Goal: Check status: Check status

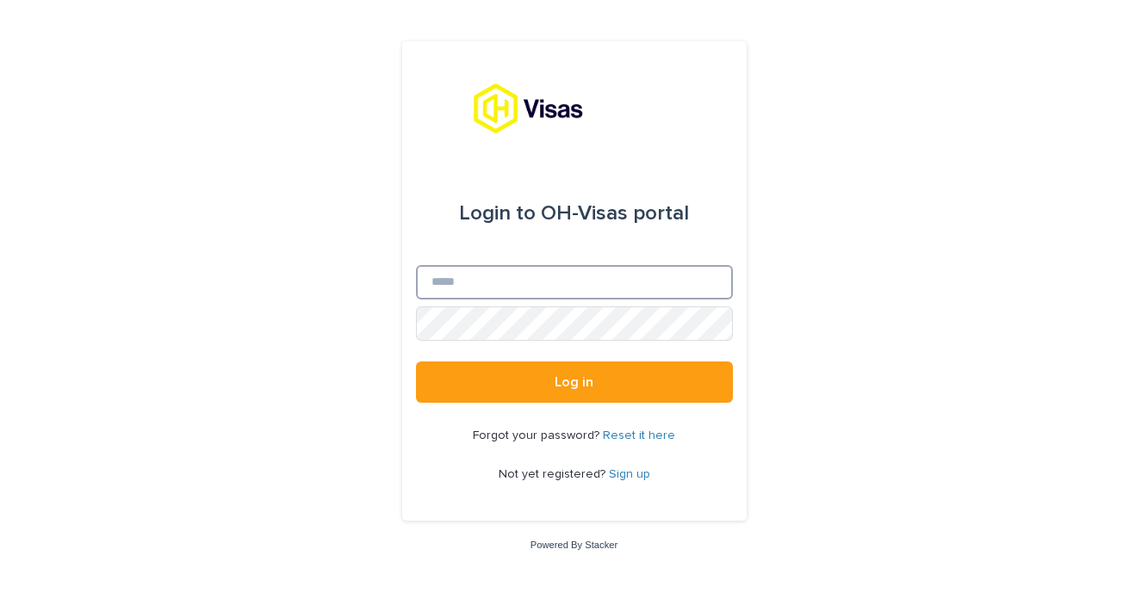
type input "**********"
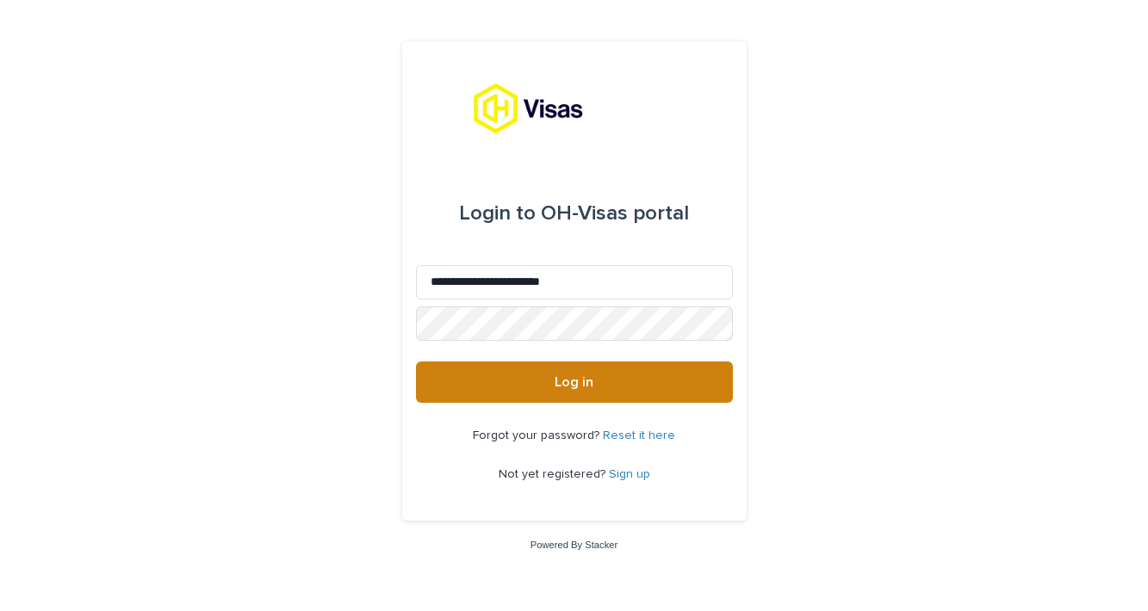
click at [576, 372] on button "Log in" at bounding box center [574, 382] width 317 height 41
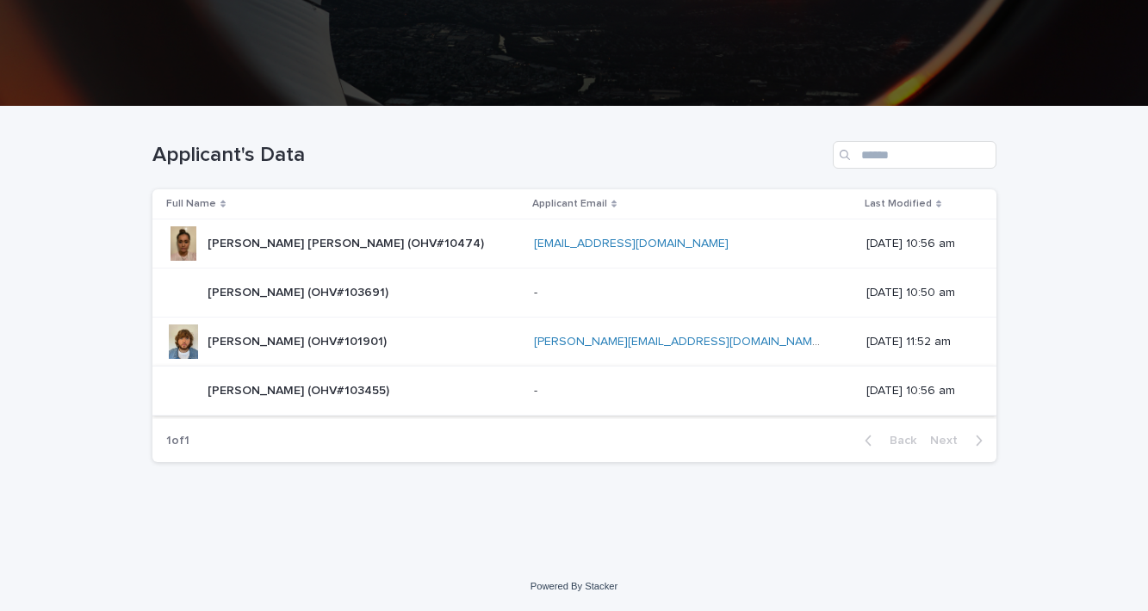
scroll to position [292, 0]
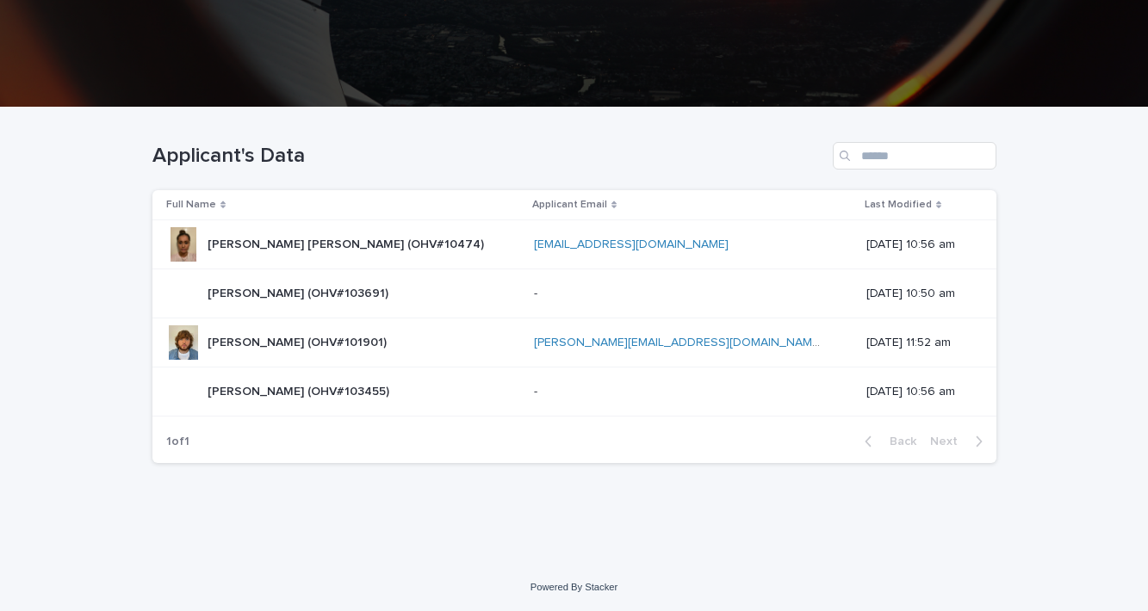
click at [486, 292] on div "Emily Arthur (OHV#103691) Emily Arthur (OHV#103691)" at bounding box center [343, 293] width 354 height 34
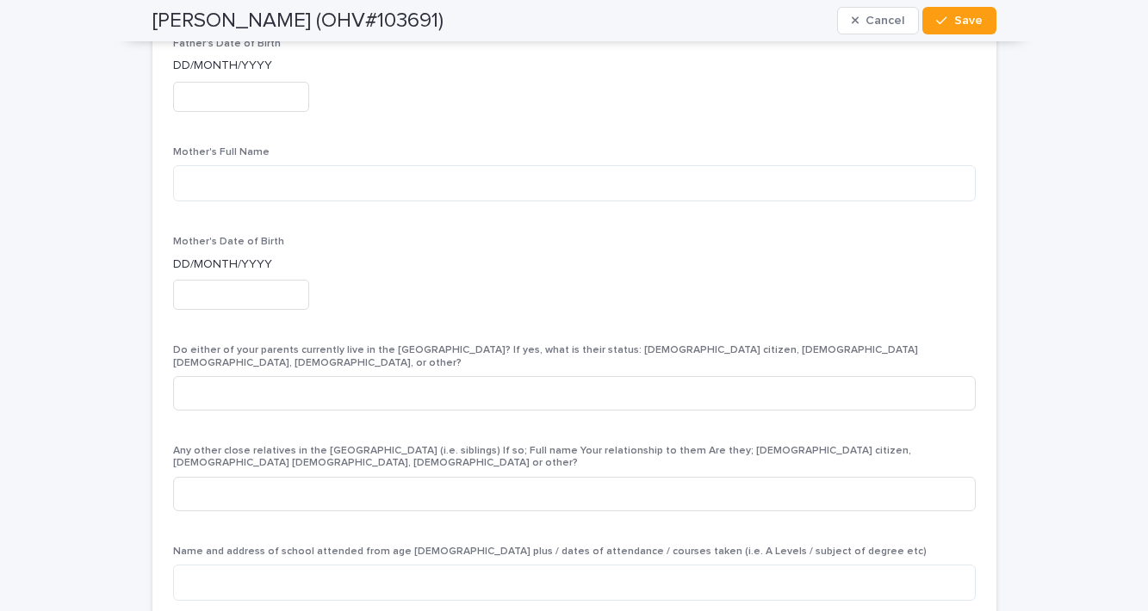
scroll to position [4256, 0]
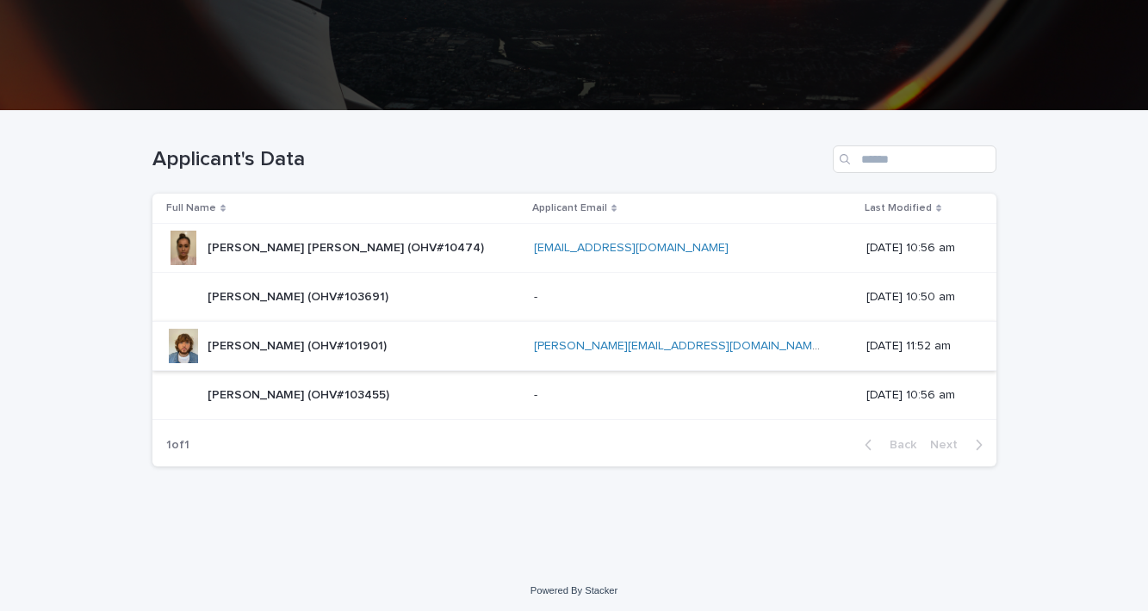
scroll to position [289, 0]
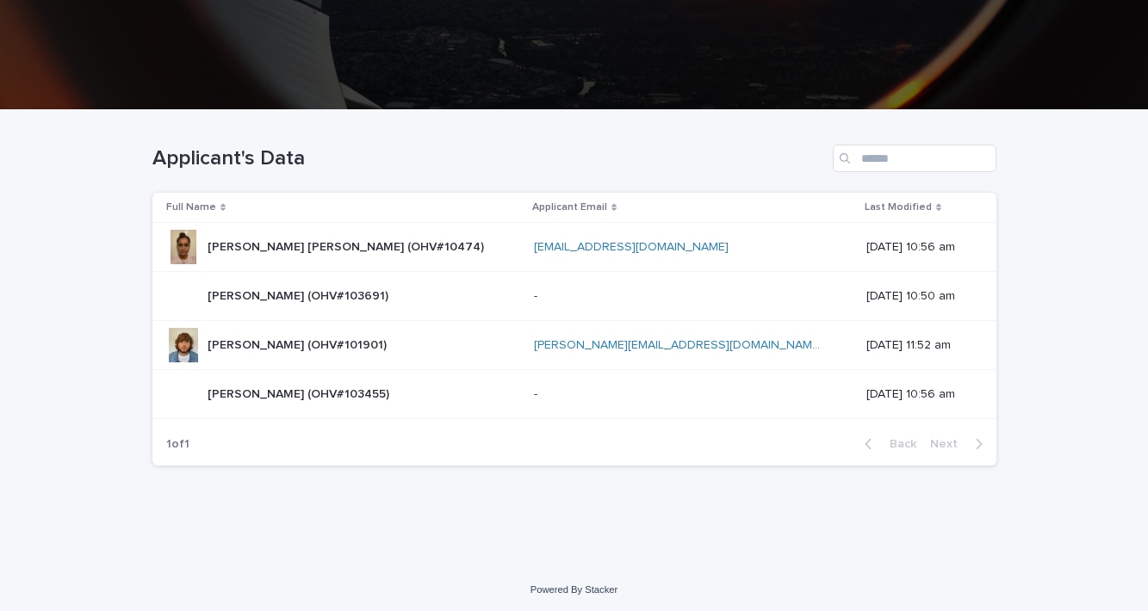
click at [257, 388] on p "Jessica Denise Grist (OHV#103455)" at bounding box center [300, 393] width 185 height 18
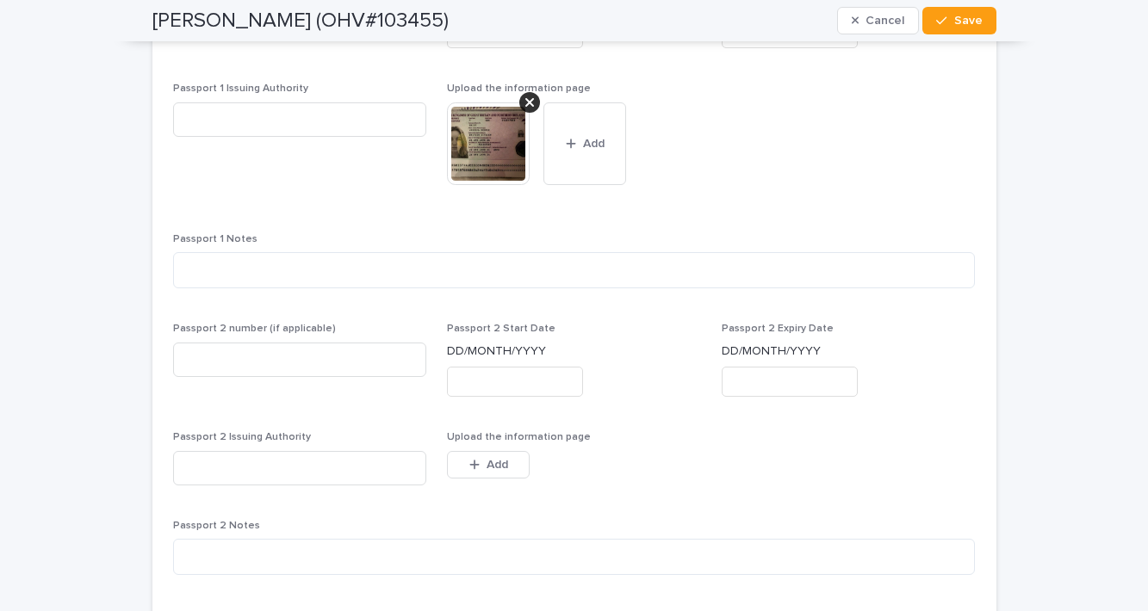
scroll to position [1474, 0]
